Goal: Browse casually

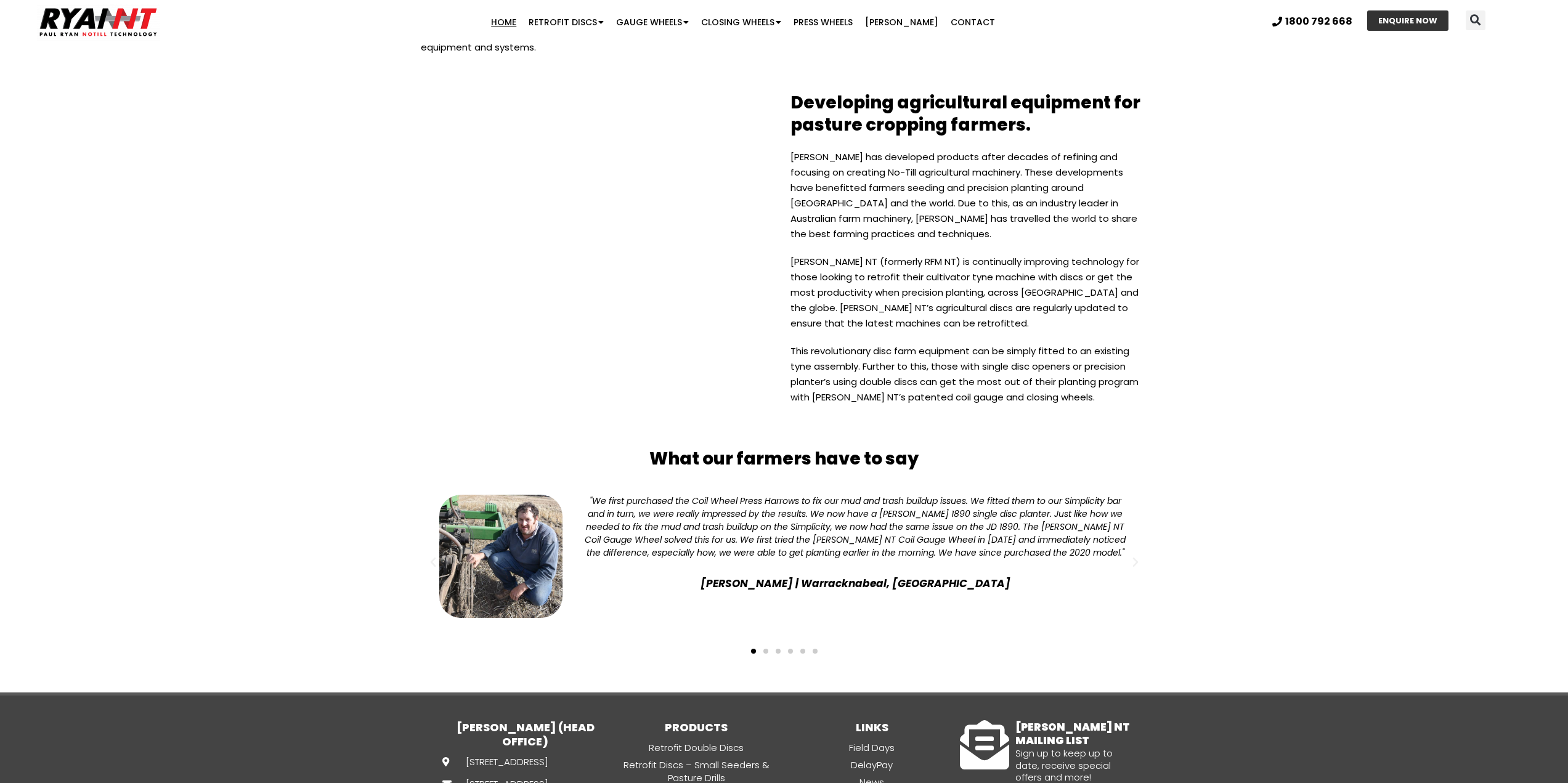
scroll to position [2896, 0]
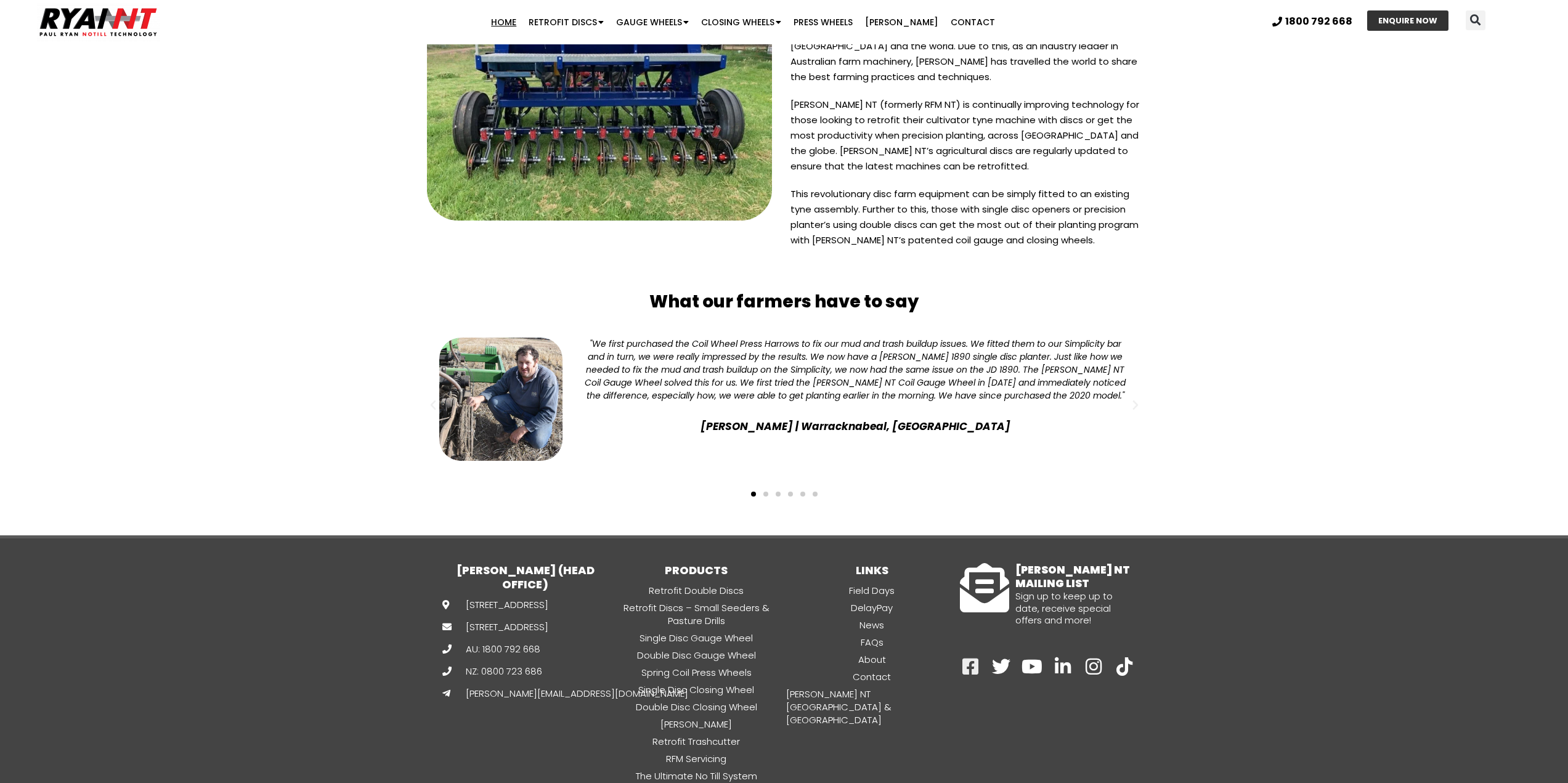
click at [974, 658] on icon at bounding box center [971, 667] width 19 height 19
